Goal: Task Accomplishment & Management: Manage account settings

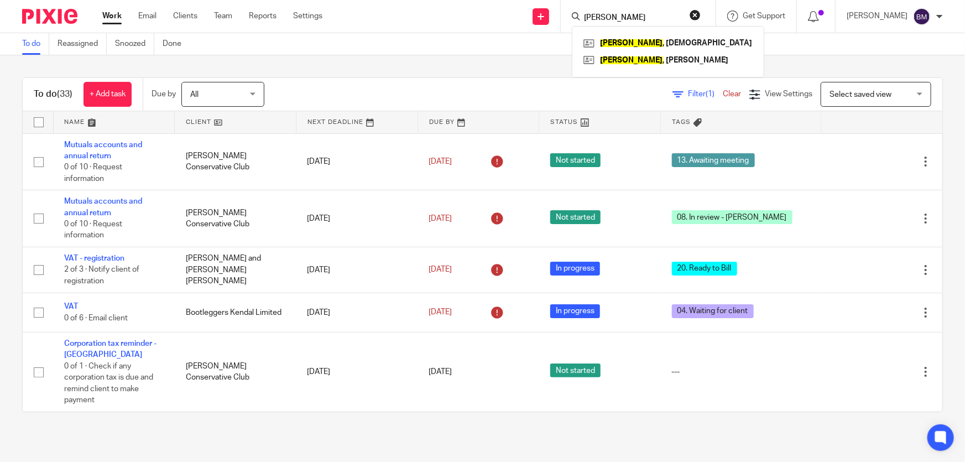
drag, startPoint x: 859, startPoint y: 59, endPoint x: 867, endPoint y: 87, distance: 28.9
click at [859, 60] on div "To do (33) + Add task Due by All All [DATE] [DATE] This week Next week This mon…" at bounding box center [482, 244] width 965 height 379
click at [874, 95] on span "Select saved view" at bounding box center [860, 95] width 62 height 8
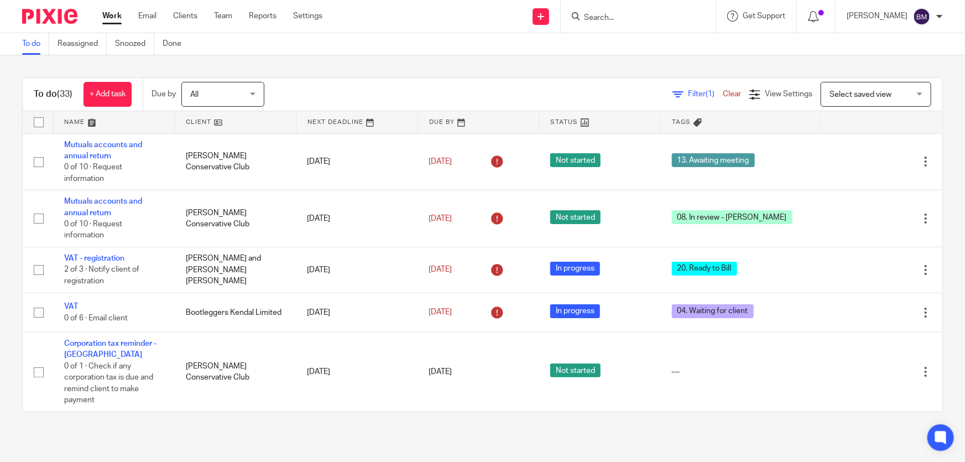
drag, startPoint x: 495, startPoint y: 79, endPoint x: 171, endPoint y: 72, distance: 323.5
click at [475, 76] on div "To do (33) + Add task Due by All All [DATE] [DATE] This week Next week This mon…" at bounding box center [482, 244] width 965 height 379
click at [107, 20] on link "Work" at bounding box center [111, 16] width 19 height 11
click at [109, 16] on link "Work" at bounding box center [111, 16] width 19 height 11
click at [855, 92] on div "Select saved view" at bounding box center [860, 94] width 62 height 8
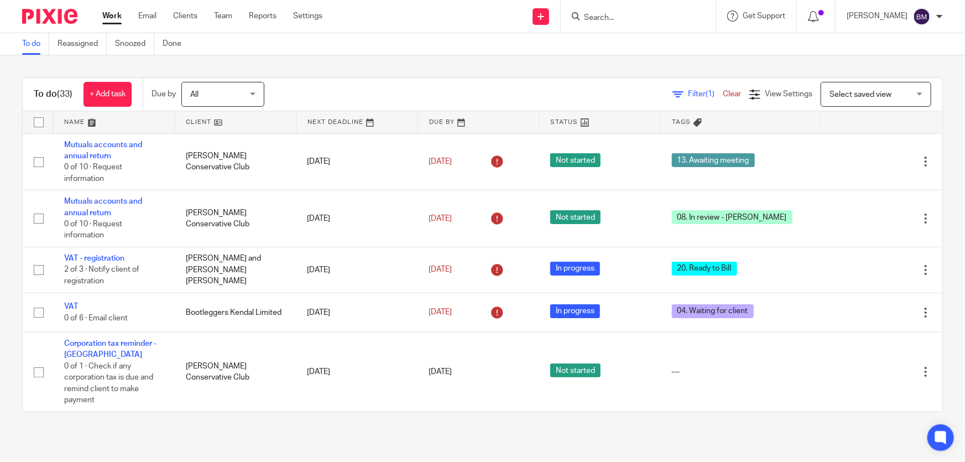
drag, startPoint x: 316, startPoint y: 74, endPoint x: 274, endPoint y: 76, distance: 42.6
click at [305, 72] on div "To do (33) + Add task Due by All All [DATE] [DATE] This week Next week This mon…" at bounding box center [482, 244] width 965 height 379
click at [237, 92] on span "All" at bounding box center [219, 93] width 59 height 23
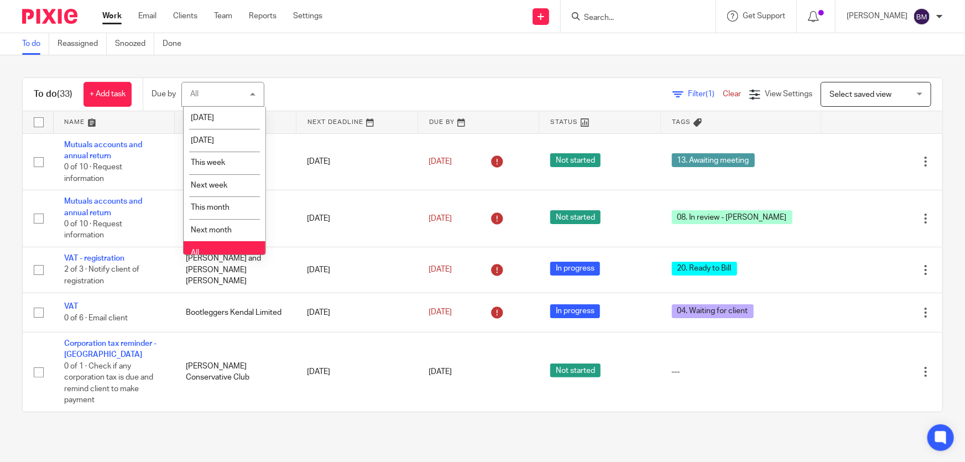
click at [332, 96] on div "Filter (1) Clear View Settings View Settings (1) Filters Clear Save Manage save…" at bounding box center [613, 94] width 658 height 25
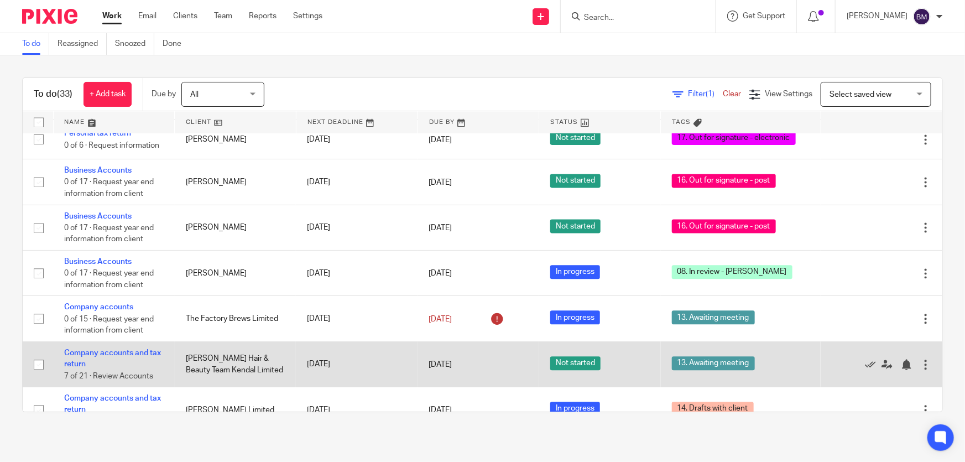
scroll to position [1289, 0]
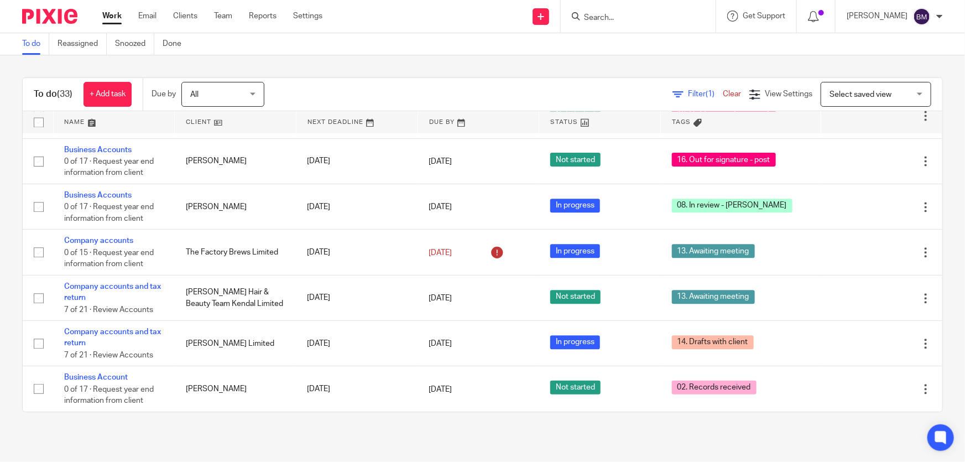
click at [672, 119] on span "Tags" at bounding box center [681, 122] width 19 height 6
